Goal: Information Seeking & Learning: Find specific page/section

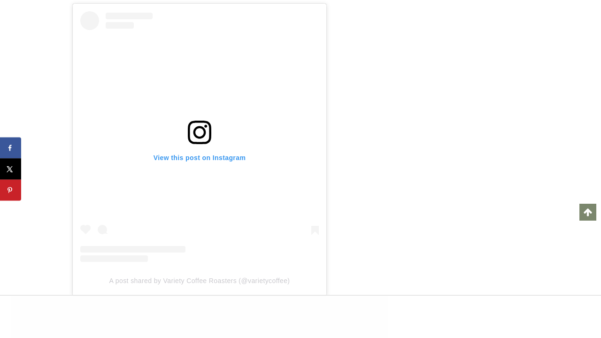
scroll to position [5700, 0]
